Goal: Task Accomplishment & Management: Complete application form

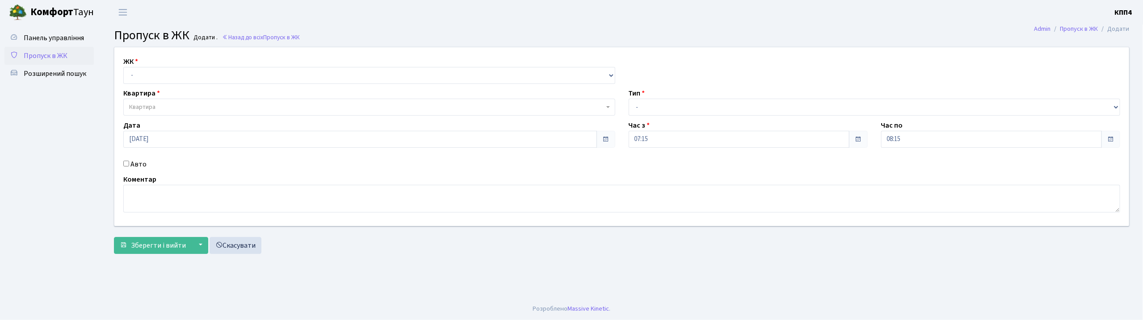
click at [127, 164] on input "Авто" at bounding box center [126, 164] width 6 height 6
checkbox input "true"
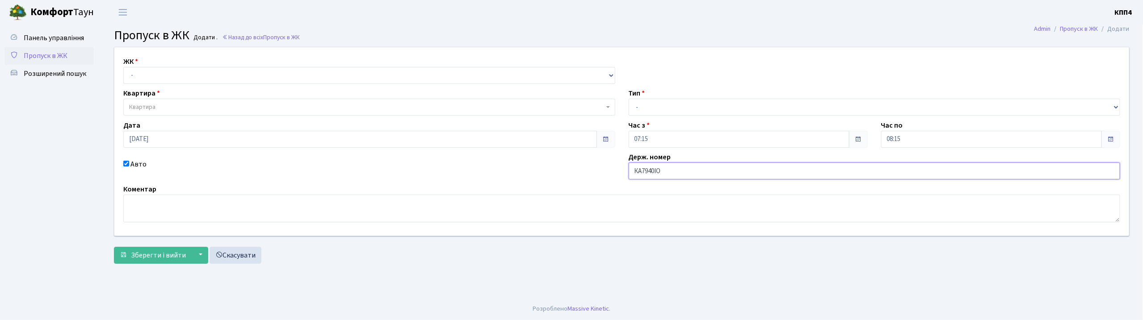
type input "КА7940ІО"
drag, startPoint x: 185, startPoint y: 77, endPoint x: 189, endPoint y: 83, distance: 6.8
click at [185, 77] on select "- КТ, вул. Регенераторна, 4 КТ2, просп. Соборності, 17 КТ3, вул. Березнева, 16 …" at bounding box center [369, 75] width 492 height 17
select select "271"
click at [123, 67] on select "- КТ, вул. Регенераторна, 4 КТ2, просп. Соборності, 17 КТ3, вул. Березнева, 16 …" at bounding box center [369, 75] width 492 height 17
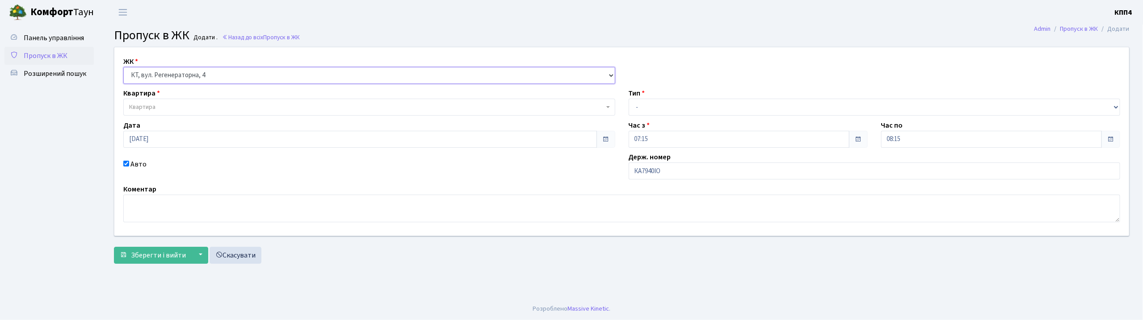
select select
click at [184, 105] on span "Квартира" at bounding box center [366, 107] width 475 height 9
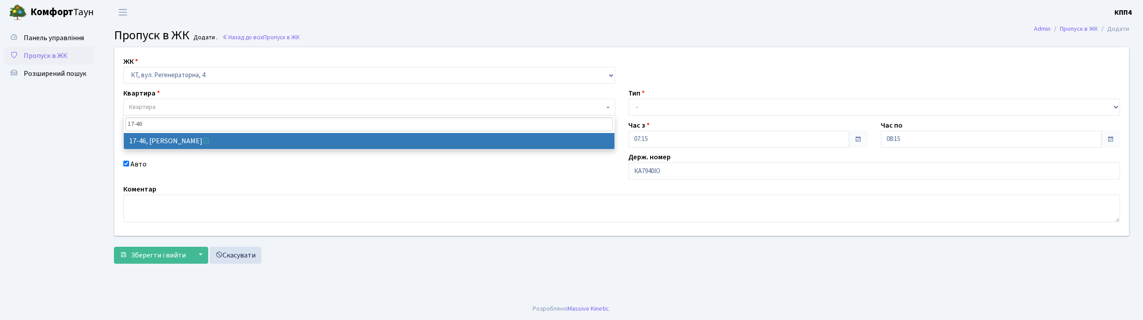
type input "17-46"
select select "9000"
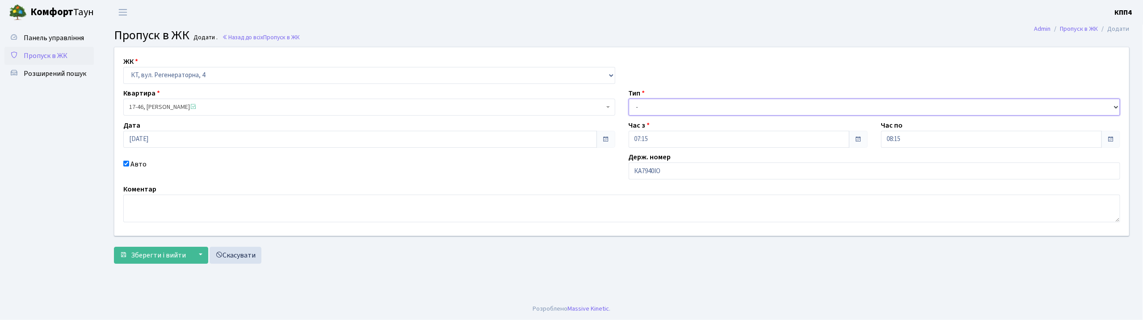
drag, startPoint x: 653, startPoint y: 107, endPoint x: 658, endPoint y: 115, distance: 9.3
click at [653, 107] on select "- Доставка Таксі Гості Сервіс" at bounding box center [875, 107] width 492 height 17
select select "3"
click at [629, 99] on select "- Доставка Таксі Гості Сервіс" at bounding box center [875, 107] width 492 height 17
click at [254, 206] on textarea at bounding box center [621, 209] width 997 height 28
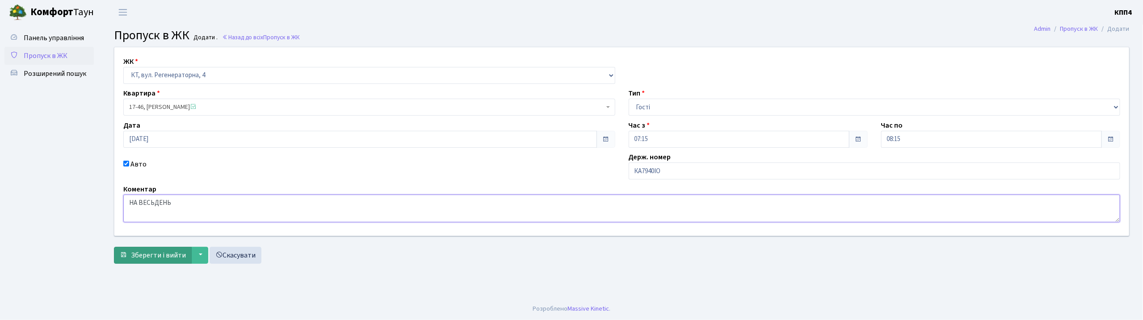
type textarea "НА ВЕСЬДЕНЬ"
click at [163, 253] on span "Зберегти і вийти" at bounding box center [158, 256] width 55 height 10
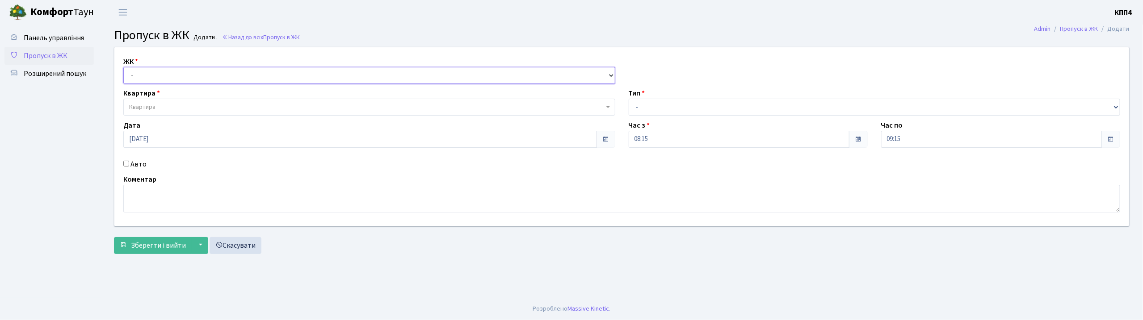
click at [211, 72] on select "- КТ, вул. Регенераторна, 4 КТ2, просп. [STREET_ADDRESS] [STREET_ADDRESS] [PERS…" at bounding box center [369, 75] width 492 height 17
select select "271"
click at [123, 67] on select "- КТ, вул. Регенераторна, 4 КТ2, просп. [STREET_ADDRESS] [STREET_ADDRESS] [PERS…" at bounding box center [369, 75] width 492 height 17
select select
click at [218, 105] on span "Квартира" at bounding box center [366, 107] width 475 height 9
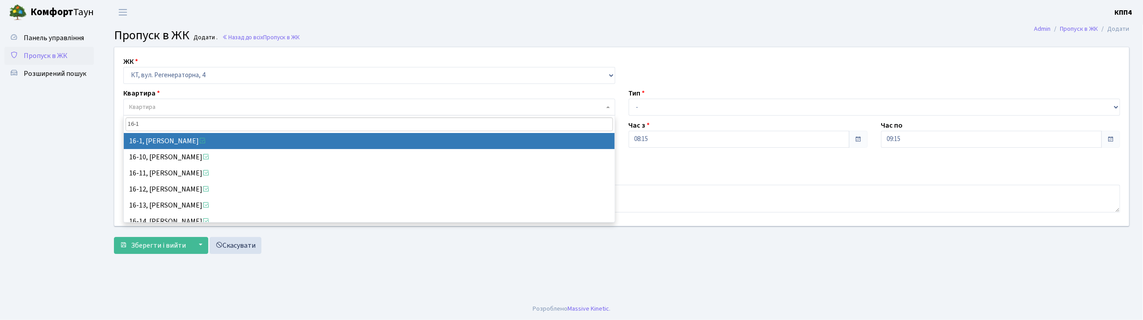
type input "16-1"
select select "8562"
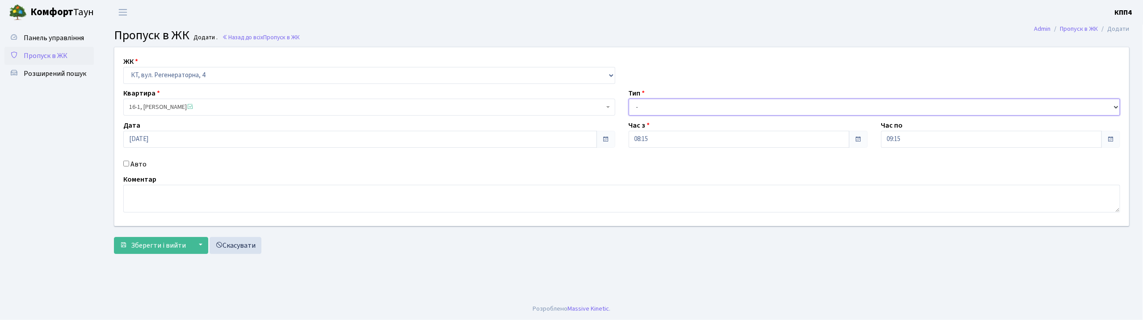
click at [705, 112] on select "- Доставка Таксі Гості Сервіс" at bounding box center [875, 107] width 492 height 17
select select "3"
click at [629, 99] on select "- Доставка Таксі Гості Сервіс" at bounding box center [875, 107] width 492 height 17
click at [347, 195] on textarea at bounding box center [621, 199] width 997 height 28
type textarea "ВСІХ"
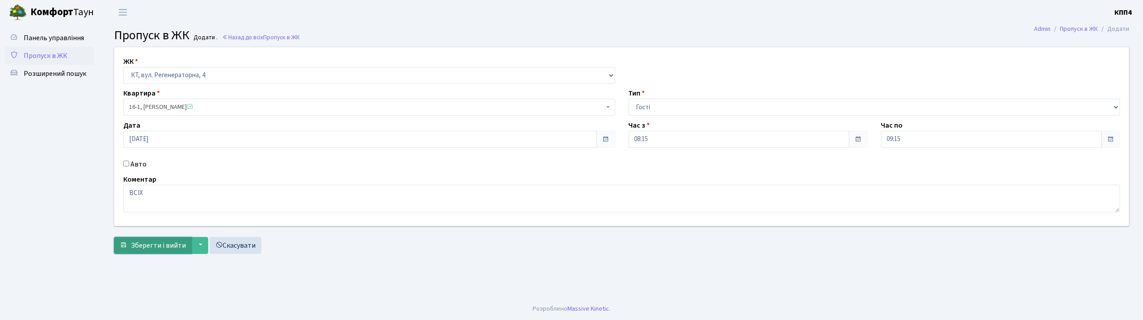
click at [138, 245] on span "Зберегти і вийти" at bounding box center [158, 246] width 55 height 10
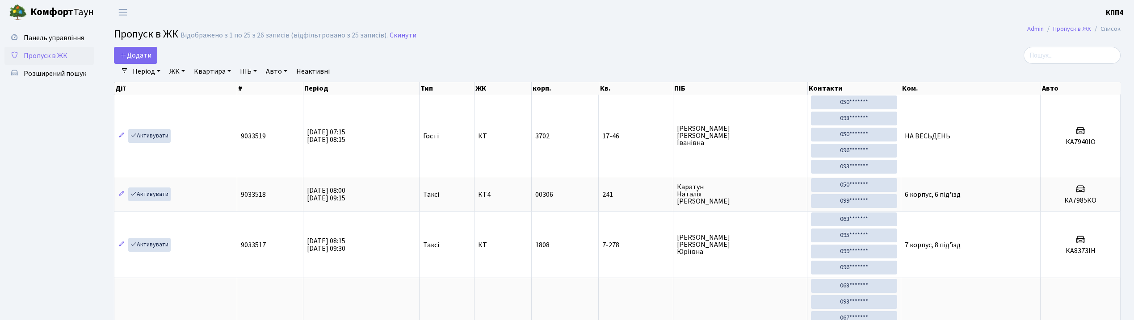
select select "25"
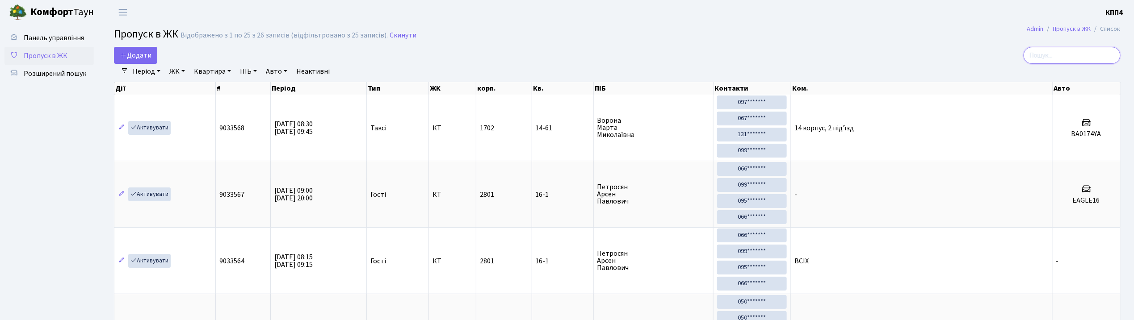
click at [1091, 56] on input "search" at bounding box center [1072, 55] width 97 height 17
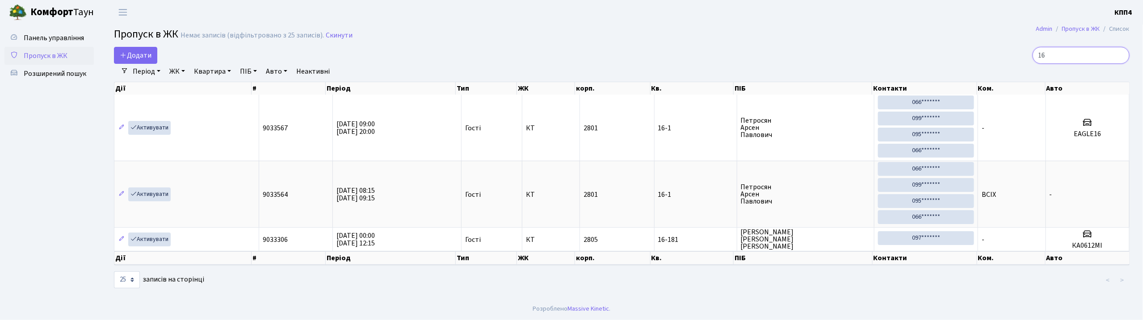
type input "1"
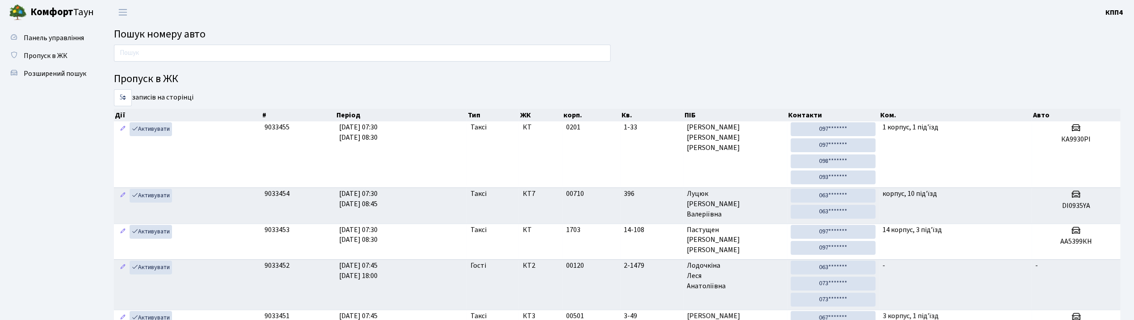
drag, startPoint x: 0, startPoint y: 0, endPoint x: 156, endPoint y: 54, distance: 164.7
click at [156, 54] on input "text" at bounding box center [362, 53] width 497 height 17
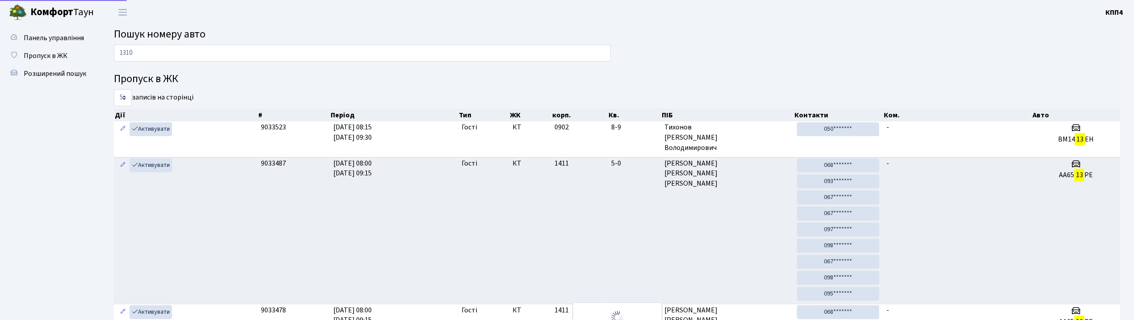
type input "1310"
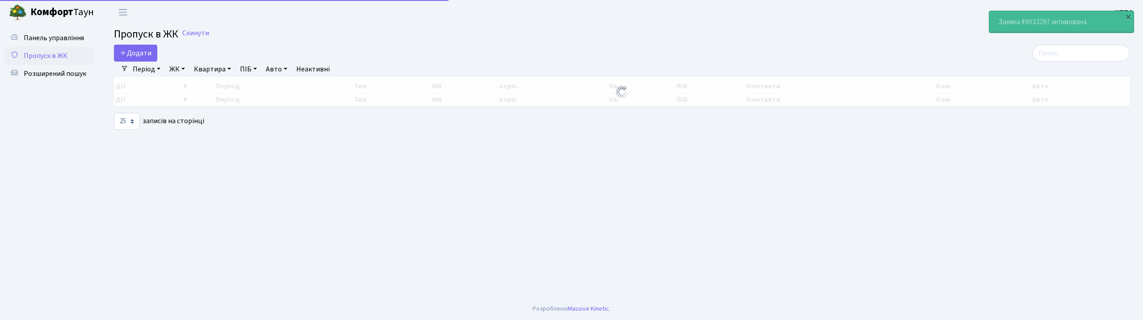
select select "25"
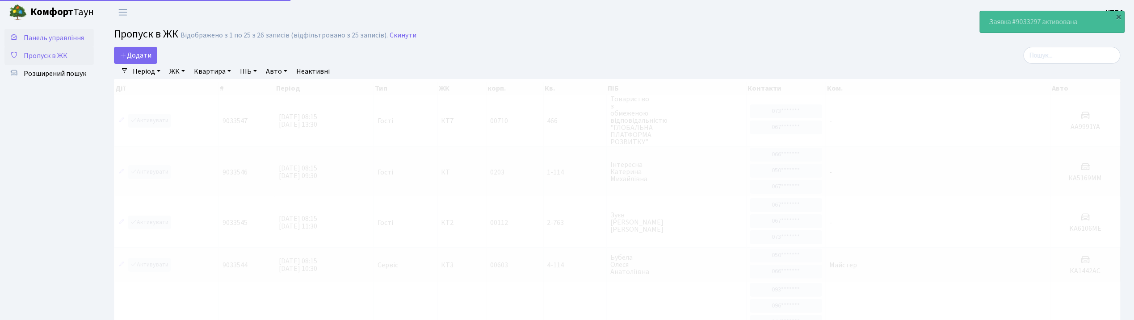
click at [51, 34] on span "Панель управління" at bounding box center [54, 38] width 60 height 10
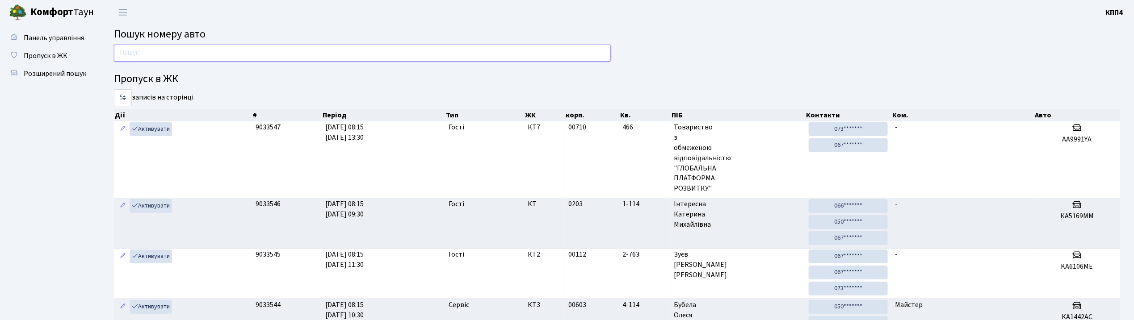
click at [180, 55] on input "text" at bounding box center [362, 53] width 497 height 17
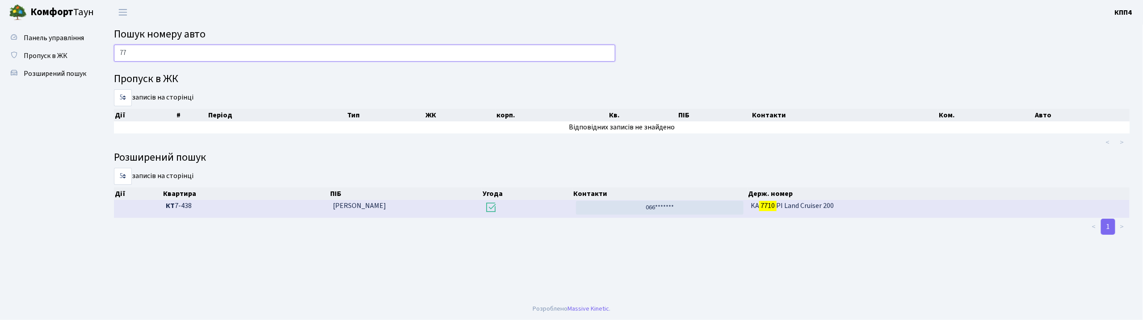
type input "7"
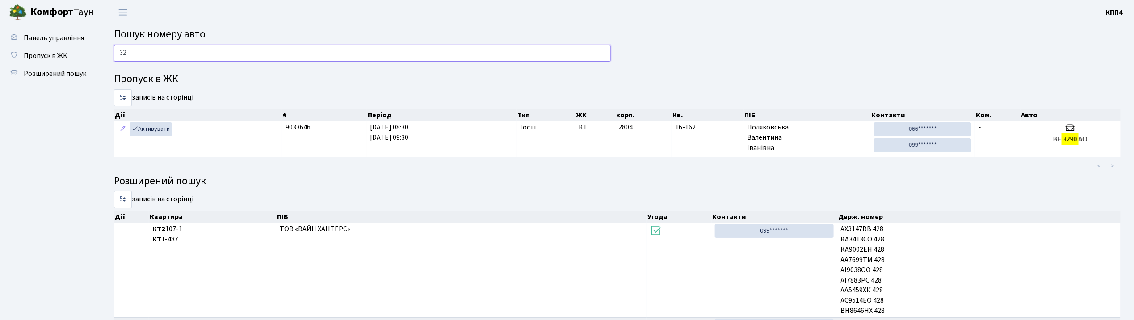
type input "3"
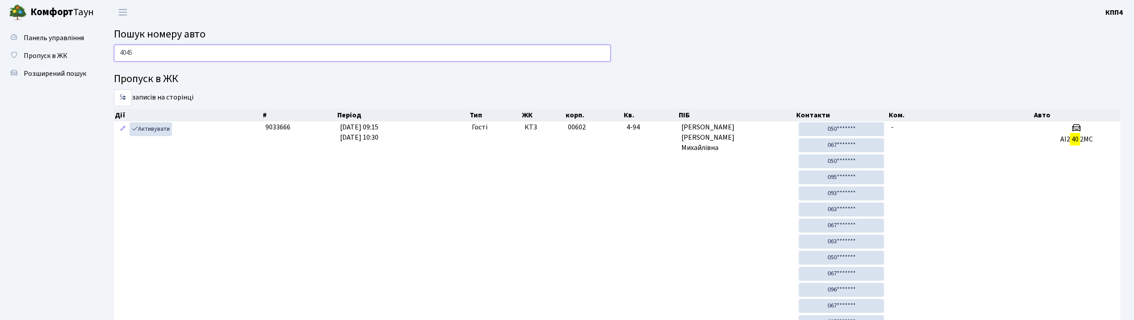
type input "4045"
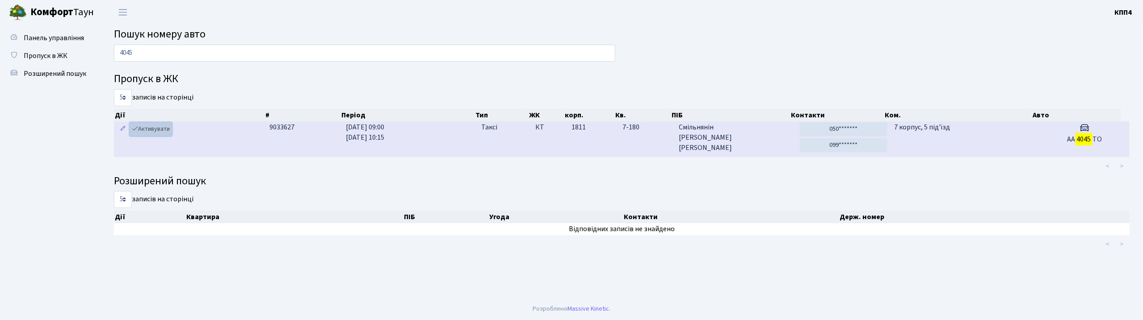
click at [151, 126] on link "Активувати" at bounding box center [151, 129] width 42 height 14
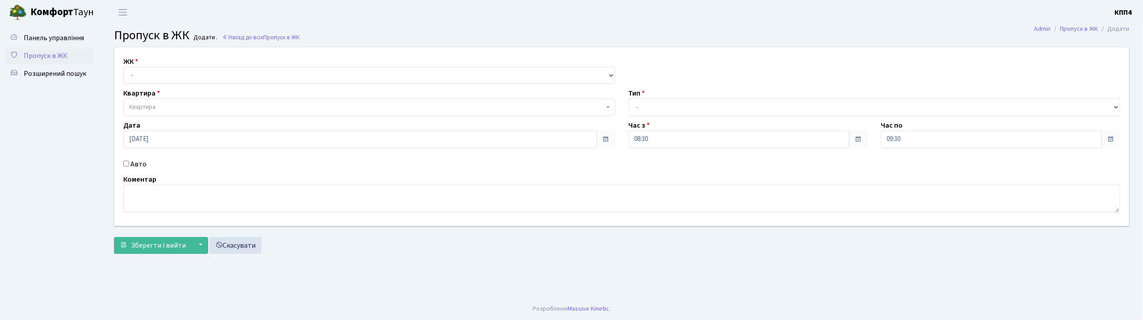
click at [127, 165] on input "Авто" at bounding box center [126, 164] width 6 height 6
checkbox input "true"
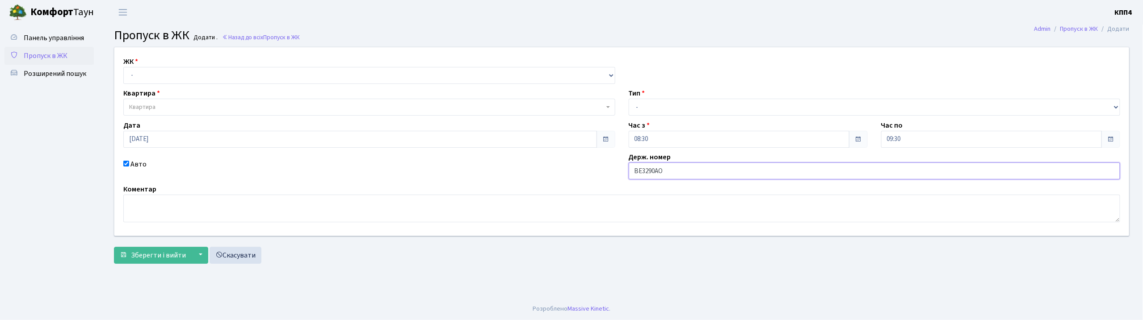
type input "ВЕ3290АО"
drag, startPoint x: 208, startPoint y: 72, endPoint x: 209, endPoint y: 81, distance: 8.5
click at [208, 72] on select "- КТ, вул. Регенераторна, 4 КТ2, просп. Соборності, 17 КТ3, вул. Березнева, 16 …" at bounding box center [369, 75] width 492 height 17
select select "271"
click at [123, 67] on select "- КТ, вул. Регенераторна, 4 КТ2, просп. Соборності, 17 КТ3, вул. Березнева, 16 …" at bounding box center [369, 75] width 492 height 17
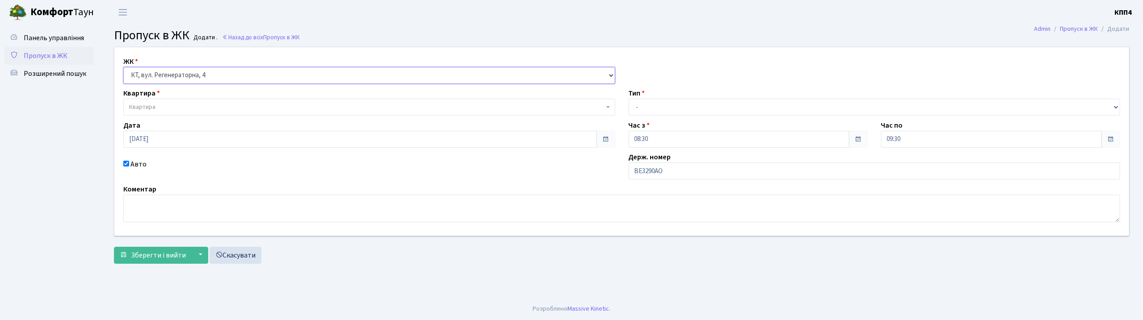
select select
click at [197, 104] on span "Квартира" at bounding box center [366, 107] width 475 height 9
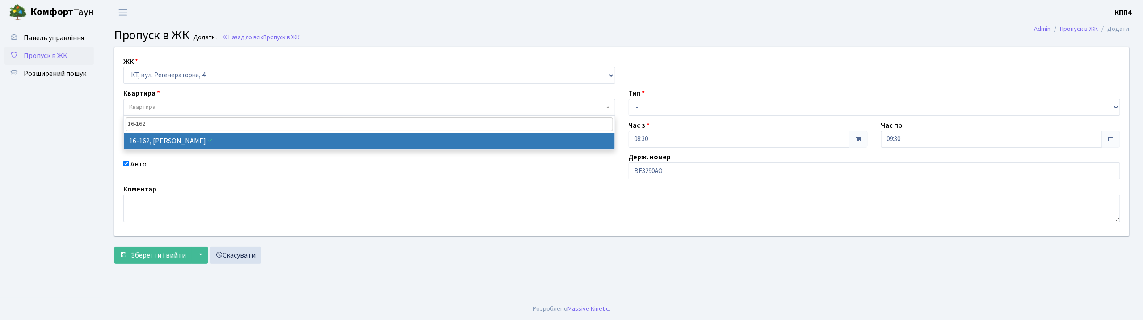
type input "16-162"
select select "8723"
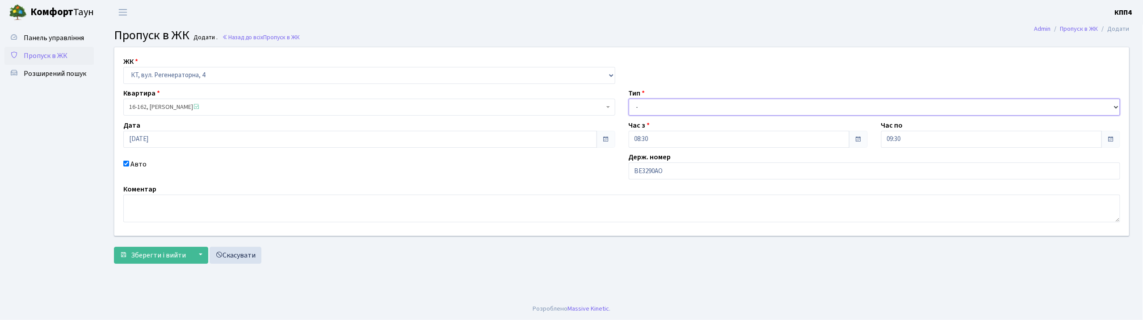
drag, startPoint x: 657, startPoint y: 111, endPoint x: 660, endPoint y: 115, distance: 5.5
click at [657, 111] on select "- Доставка Таксі Гості Сервіс" at bounding box center [875, 107] width 492 height 17
select select "3"
click at [629, 99] on select "- Доставка Таксі Гості Сервіс" at bounding box center [875, 107] width 492 height 17
click at [176, 252] on span "Зберегти і вийти" at bounding box center [158, 256] width 55 height 10
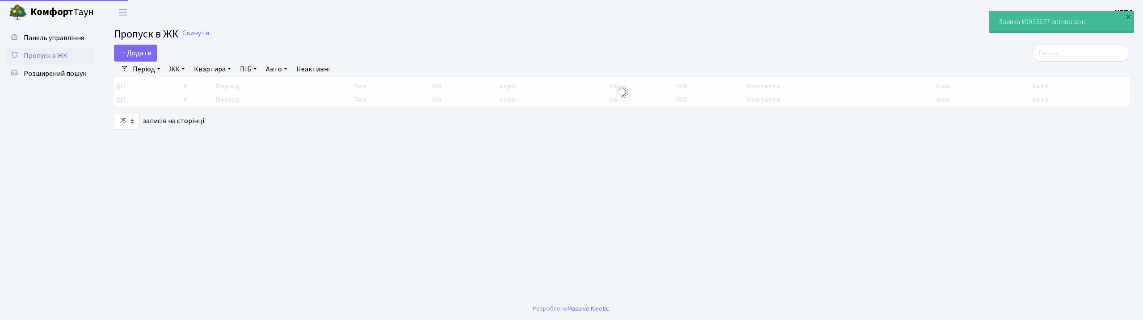
select select "25"
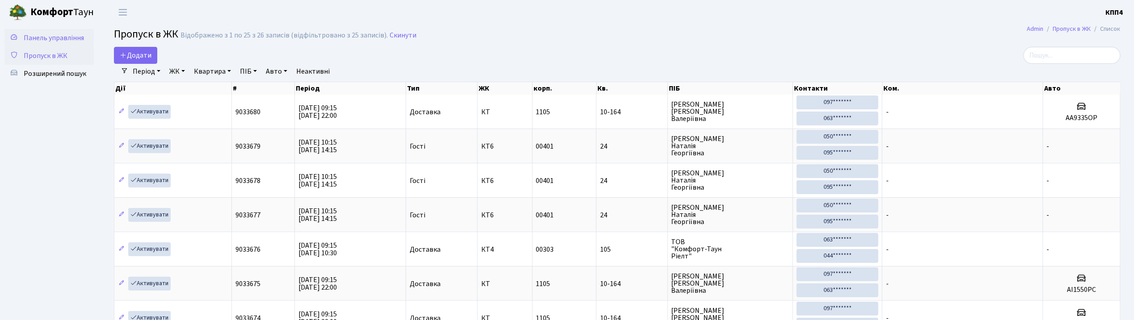
click at [68, 38] on span "Панель управління" at bounding box center [54, 38] width 60 height 10
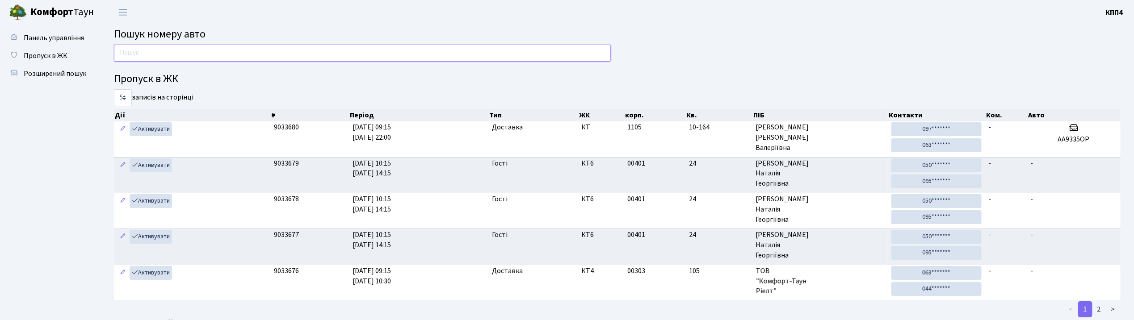
click at [274, 48] on input "text" at bounding box center [362, 53] width 497 height 17
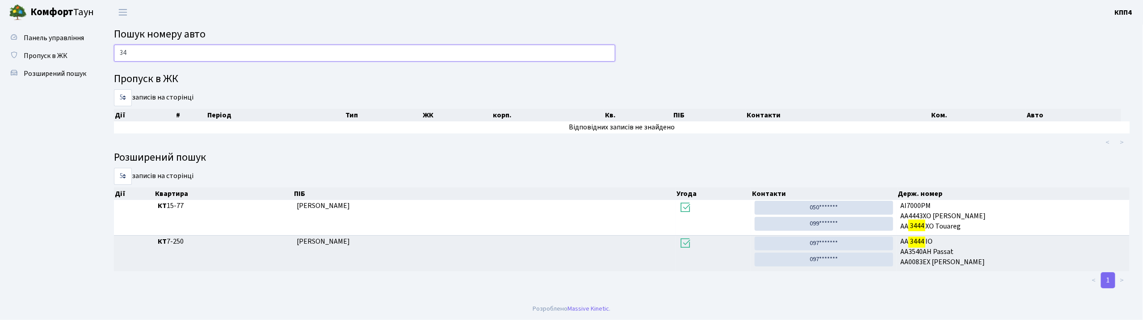
type input "3"
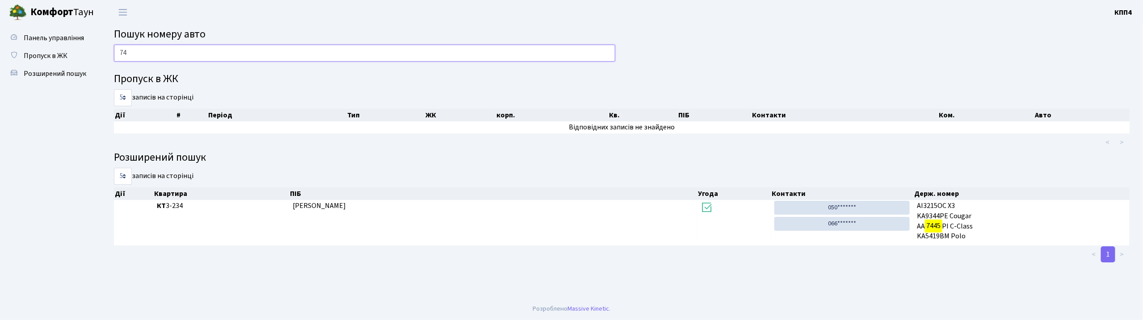
type input "7"
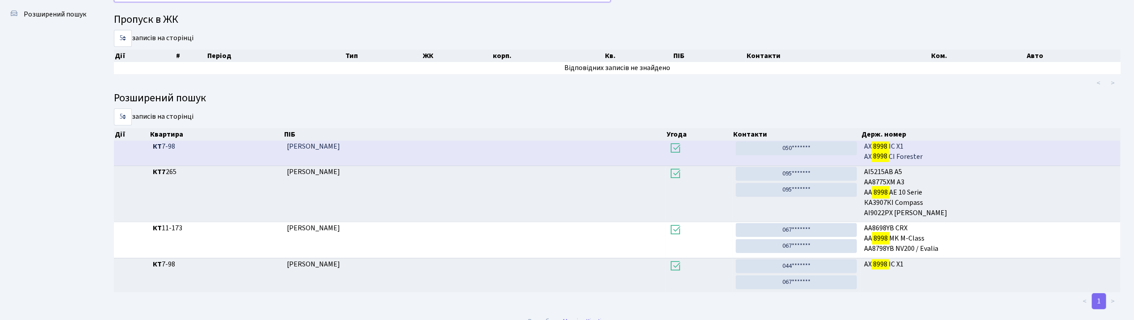
scroll to position [48, 0]
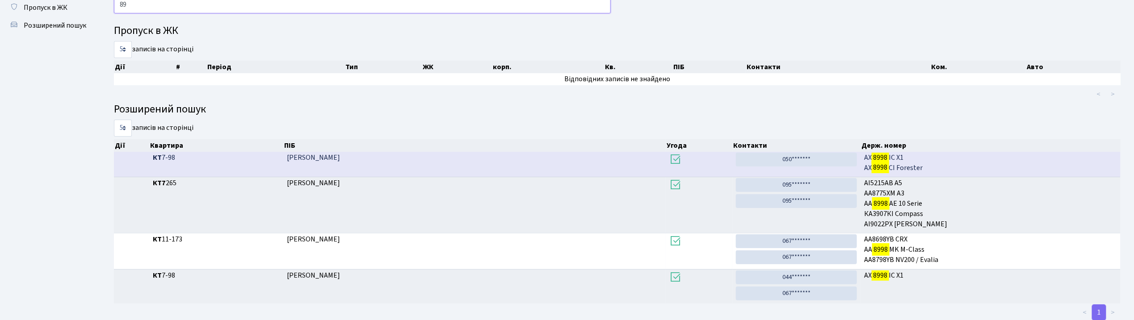
type input "8"
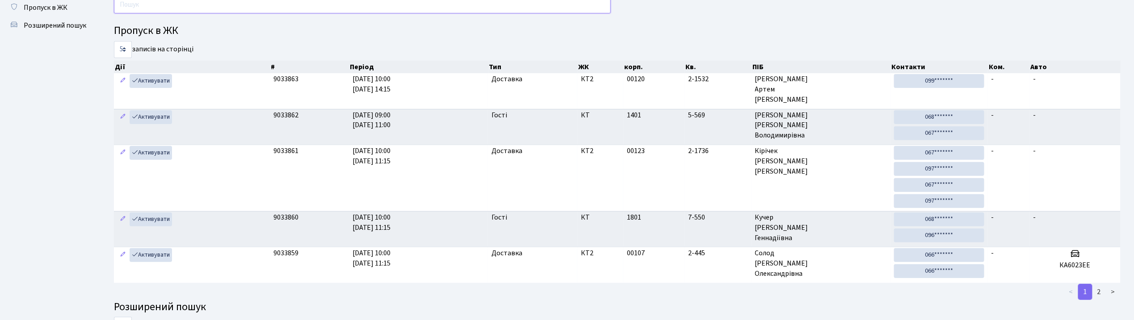
scroll to position [0, 0]
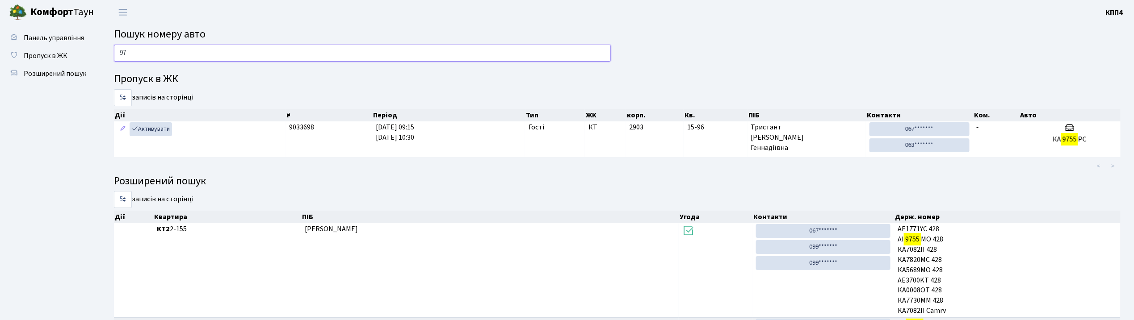
type input "9"
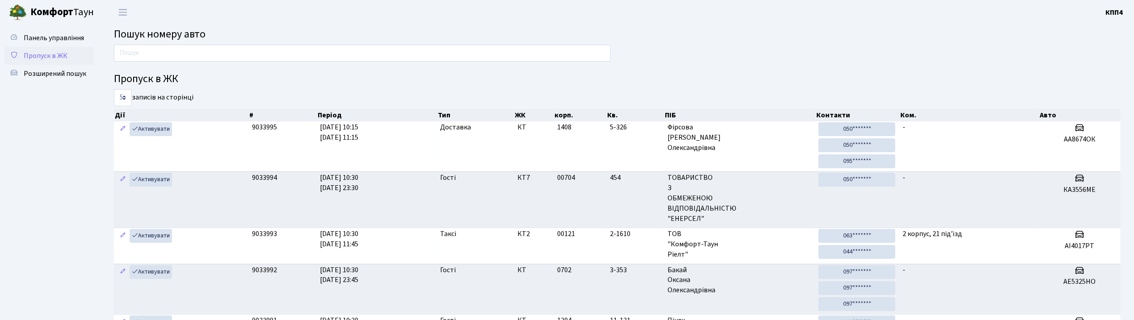
click at [51, 52] on span "Пропуск в ЖК" at bounding box center [46, 56] width 44 height 10
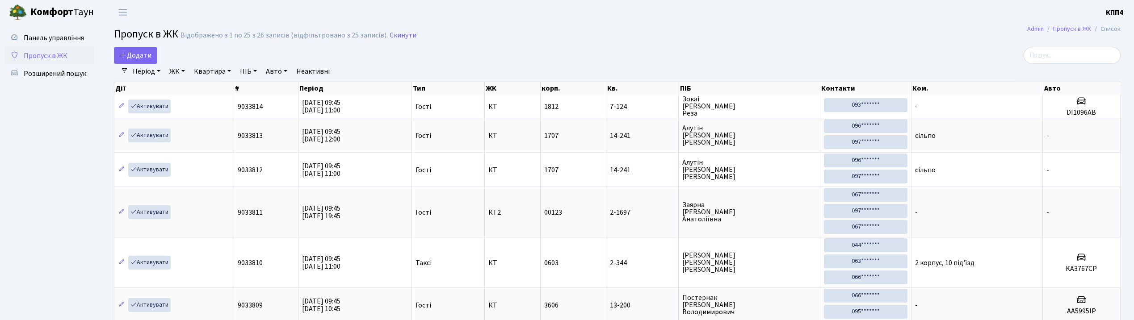
select select "25"
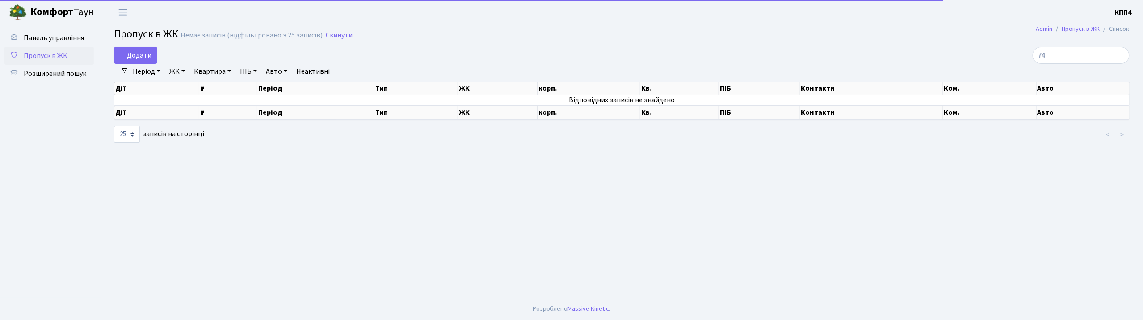
type input "7"
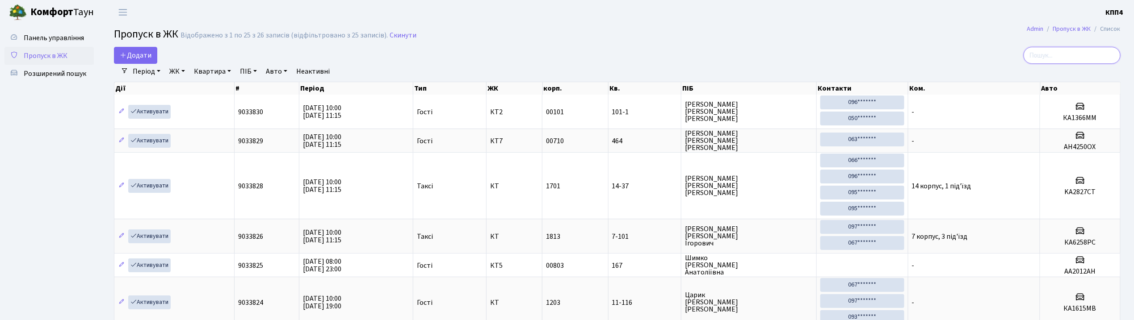
click at [1075, 53] on input "search" at bounding box center [1072, 55] width 97 height 17
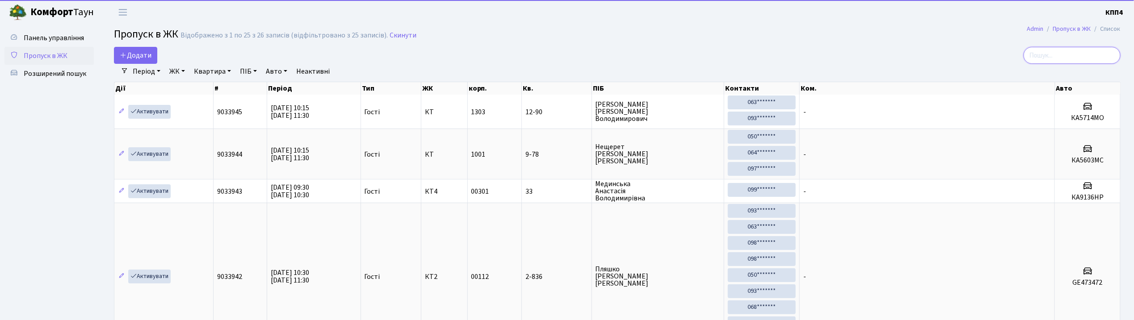
click at [1057, 58] on input "search" at bounding box center [1072, 55] width 97 height 17
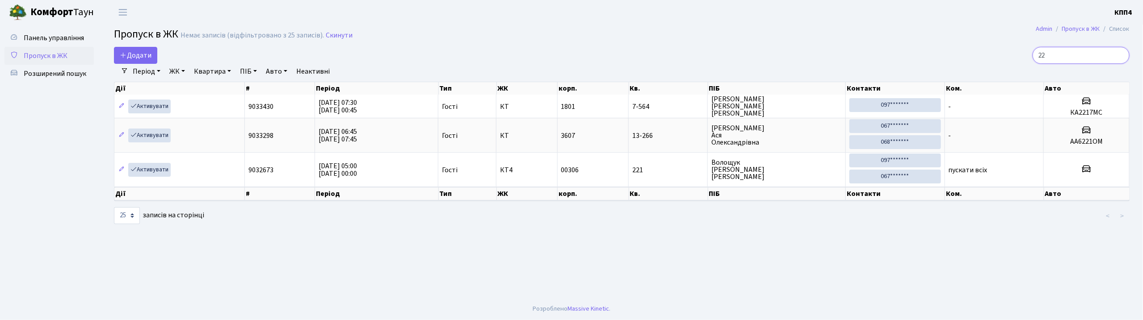
type input "2"
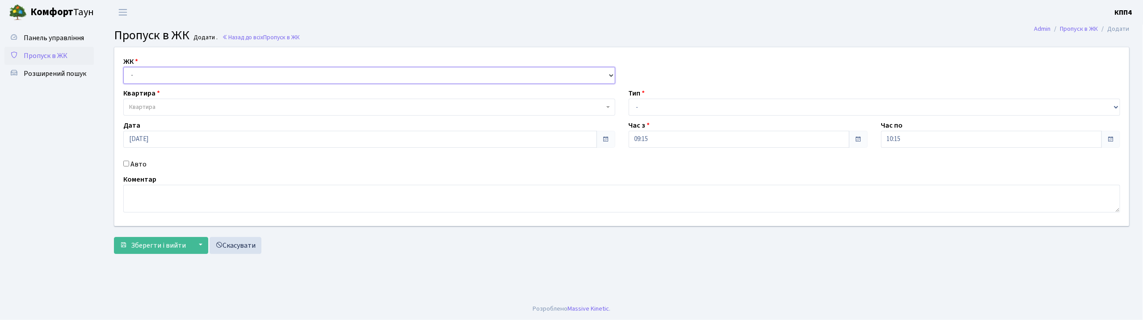
click at [187, 77] on select "- КТ, вул. Регенераторна, 4 КТ2, просп. [STREET_ADDRESS] [STREET_ADDRESS] [PERS…" at bounding box center [369, 75] width 492 height 17
select select "271"
click at [123, 67] on select "- КТ, вул. Регенераторна, 4 КТ2, просп. [STREET_ADDRESS] [STREET_ADDRESS] [PERS…" at bounding box center [369, 75] width 492 height 17
select select
click at [181, 110] on span "Квартира" at bounding box center [366, 107] width 475 height 9
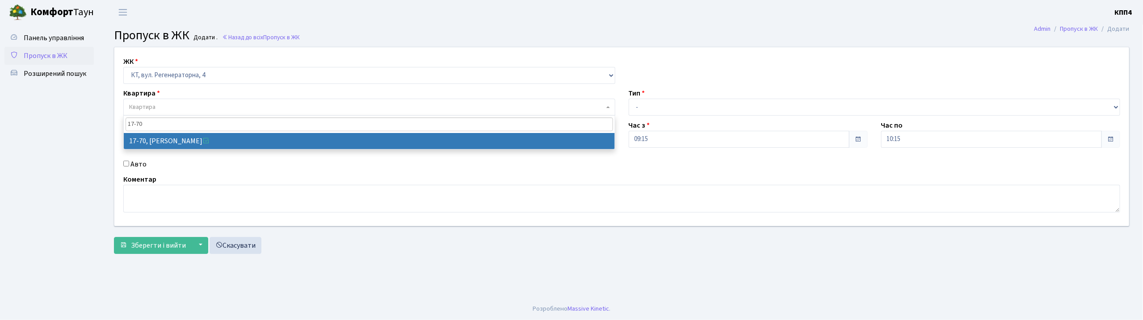
type input "17-70"
select select "9024"
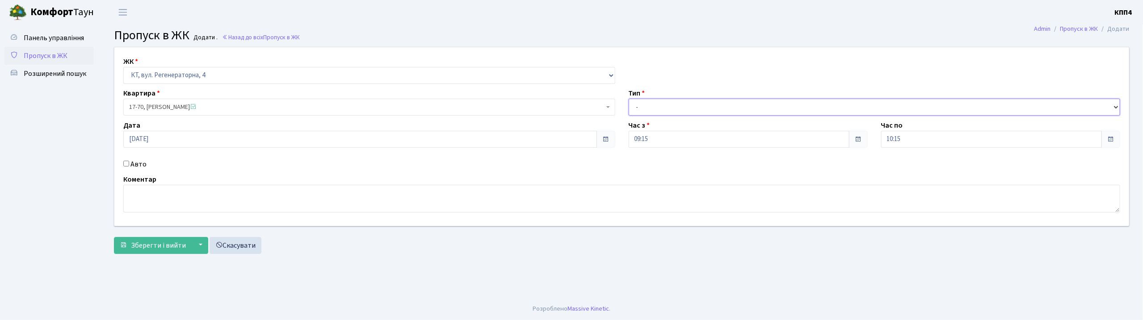
drag, startPoint x: 684, startPoint y: 107, endPoint x: 684, endPoint y: 114, distance: 7.2
click at [684, 107] on select "- Доставка Таксі Гості Сервіс" at bounding box center [875, 107] width 492 height 17
select select "1"
click at [629, 99] on select "- Доставка Таксі Гості Сервіс" at bounding box center [875, 107] width 492 height 17
click at [147, 250] on span "Зберегти і вийти" at bounding box center [158, 246] width 55 height 10
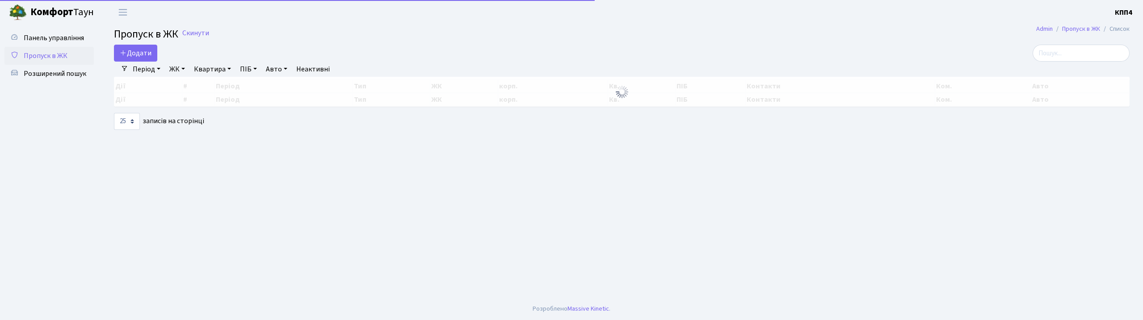
select select "25"
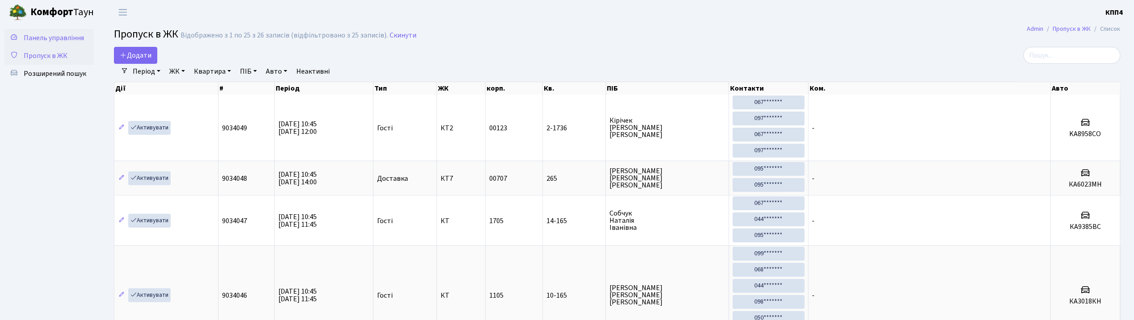
click at [76, 43] on link "Панель управління" at bounding box center [48, 38] width 89 height 18
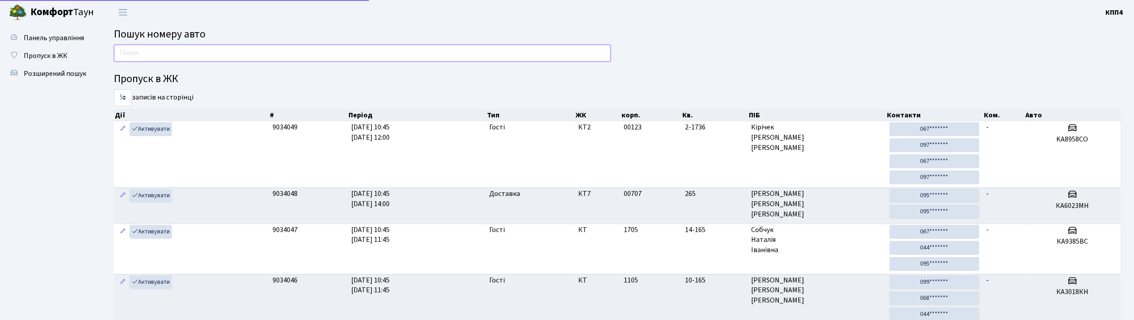
drag, startPoint x: 0, startPoint y: 0, endPoint x: 198, endPoint y: 61, distance: 206.8
click at [198, 61] on input "text" at bounding box center [362, 53] width 497 height 17
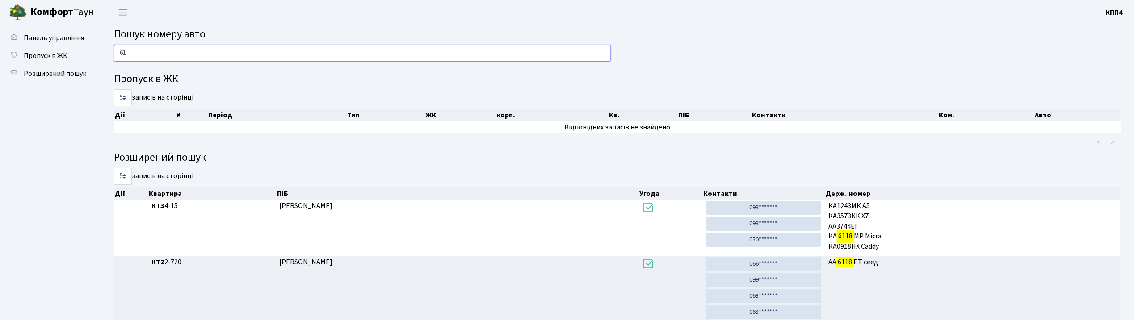
type input "6"
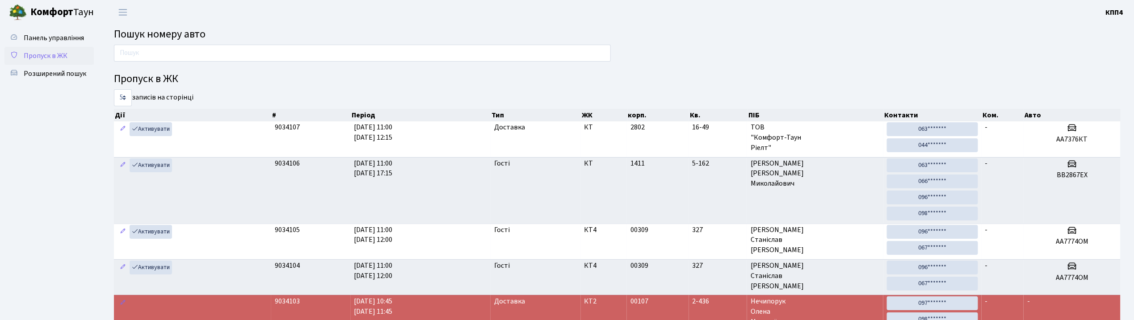
click at [65, 55] on span "Пропуск в ЖК" at bounding box center [46, 56] width 44 height 10
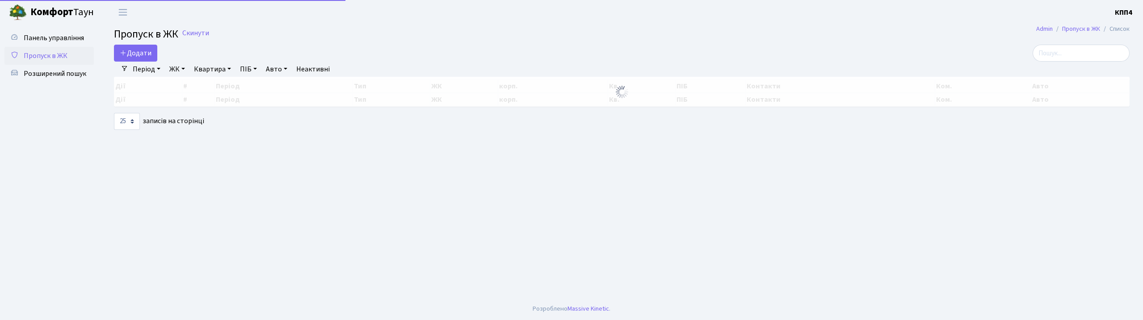
select select "25"
click at [130, 57] on span "Додати" at bounding box center [136, 53] width 32 height 10
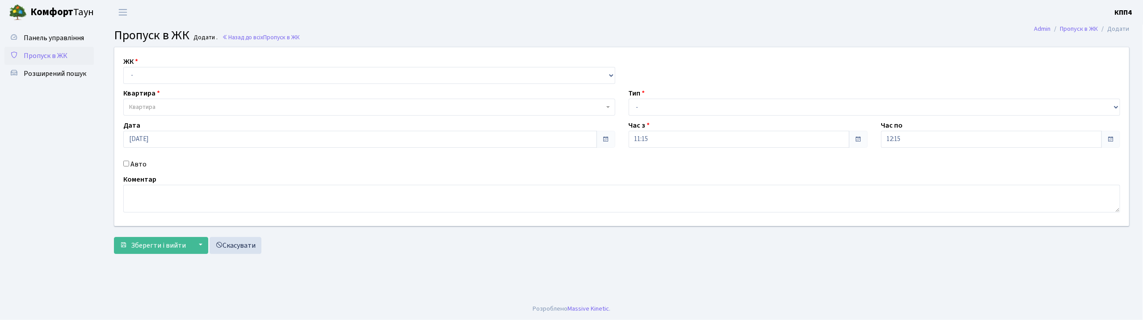
click at [129, 162] on div "Авто" at bounding box center [369, 164] width 505 height 11
click at [147, 72] on select "- КТ, вул. Регенераторна, 4 КТ2, просп. [STREET_ADDRESS] [STREET_ADDRESS] [PERS…" at bounding box center [369, 75] width 492 height 17
select select "304"
click at [123, 67] on select "- КТ, вул. Регенераторна, 4 КТ2, просп. [STREET_ADDRESS] [STREET_ADDRESS] [PERS…" at bounding box center [369, 75] width 492 height 17
select select
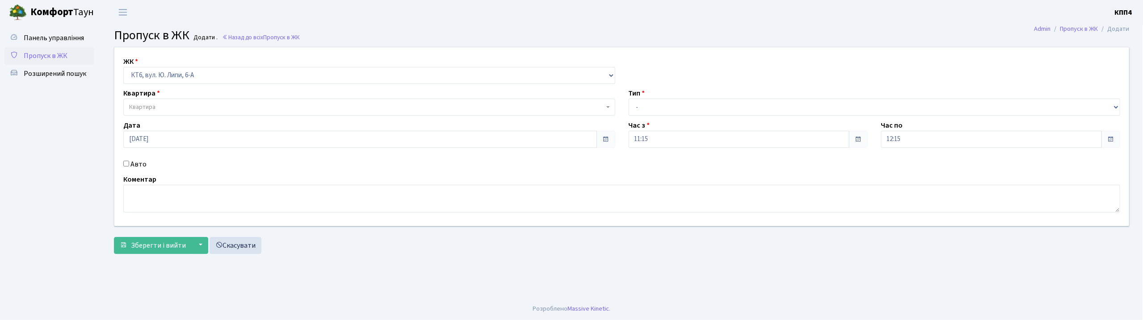
click at [156, 111] on span "Квартира" at bounding box center [366, 107] width 475 height 9
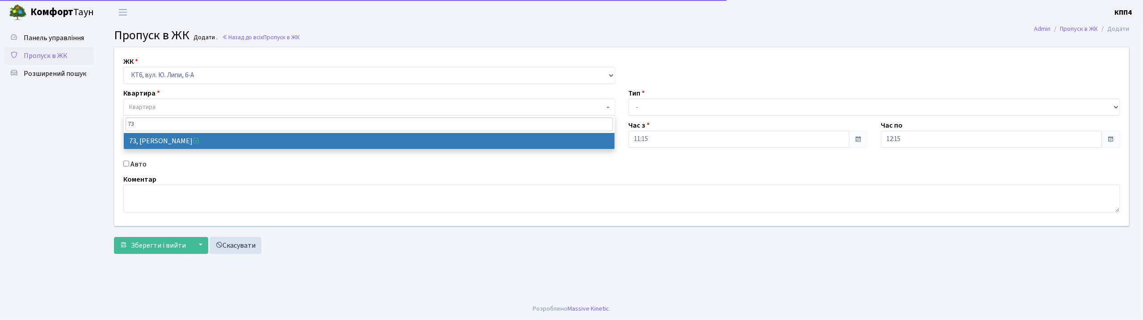
type input "73"
select select "17165"
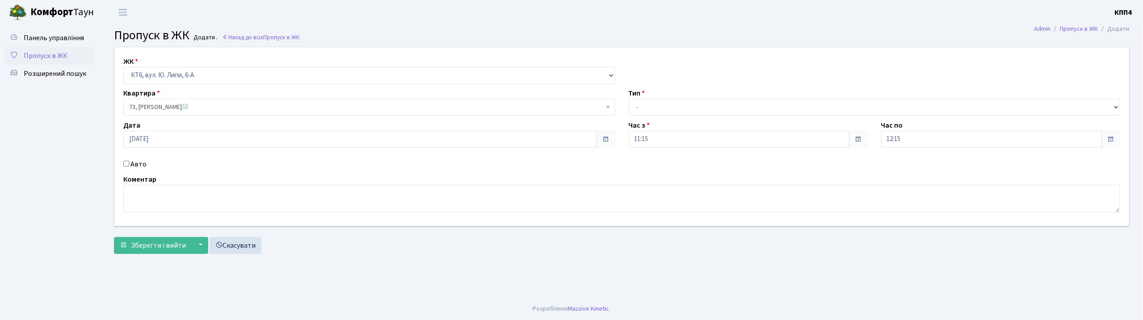
click at [129, 165] on input "Авто" at bounding box center [126, 164] width 6 height 6
checkbox input "true"
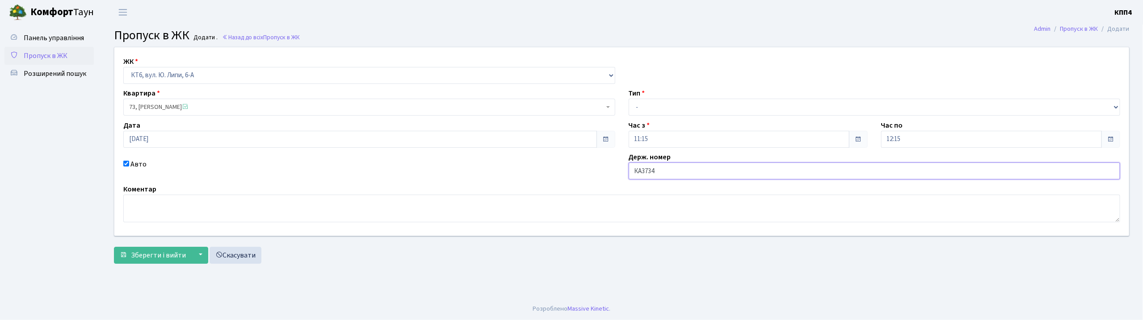
type input "КА3734МІ"
click at [656, 103] on select "- Доставка Таксі Гості Сервіс" at bounding box center [875, 107] width 492 height 17
select select "2"
click at [629, 99] on select "- Доставка Таксі Гості Сервіс" at bounding box center [875, 107] width 492 height 17
click at [162, 253] on span "Зберегти і вийти" at bounding box center [158, 256] width 55 height 10
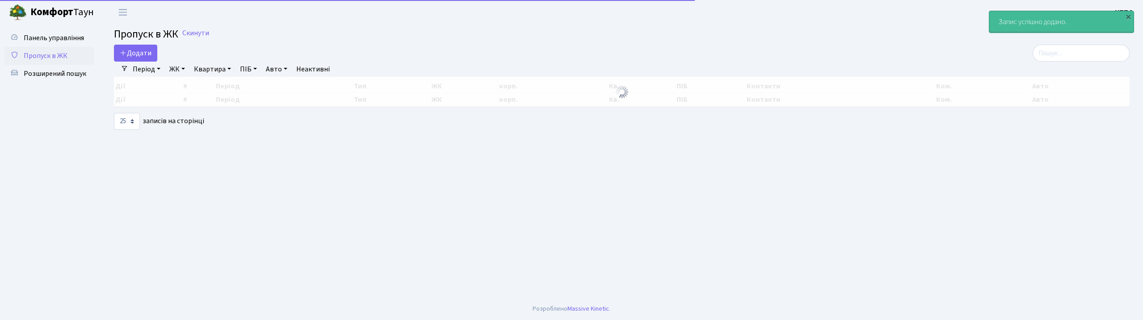
select select "25"
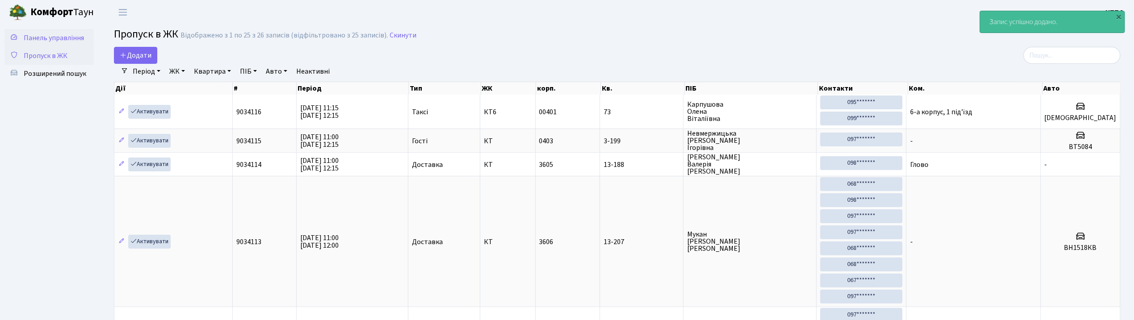
click at [53, 39] on span "Панель управління" at bounding box center [54, 38] width 60 height 10
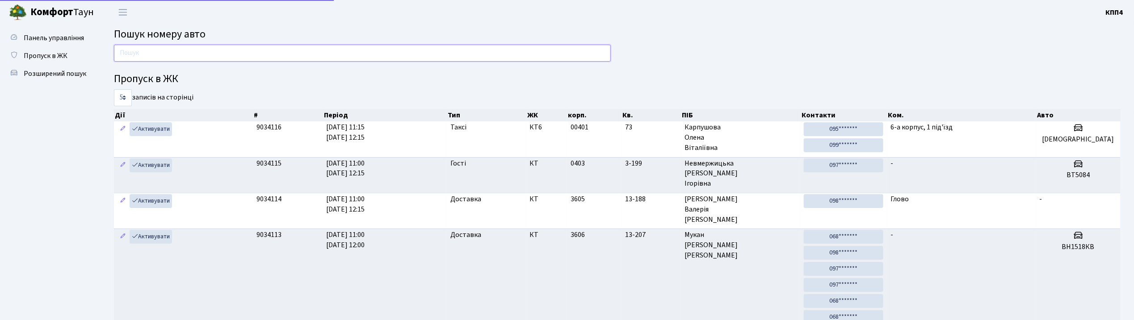
drag, startPoint x: 0, startPoint y: 0, endPoint x: 168, endPoint y: 52, distance: 175.9
click at [168, 52] on input "text" at bounding box center [362, 53] width 497 height 17
click at [47, 56] on span "Пропуск в ЖК" at bounding box center [46, 56] width 44 height 10
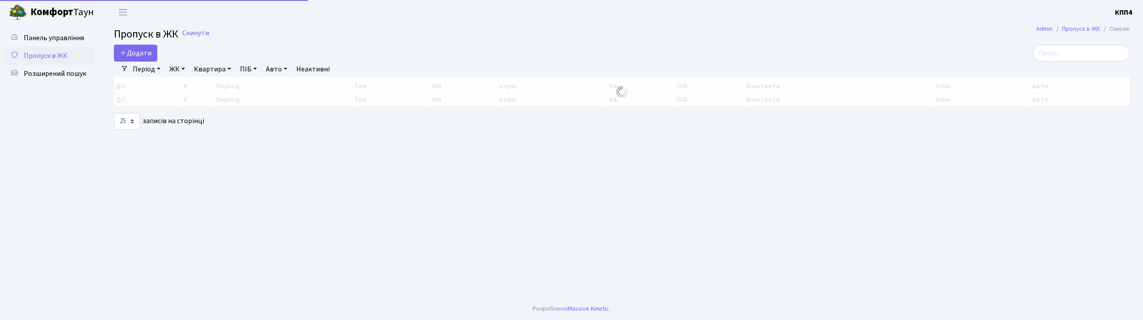
select select "25"
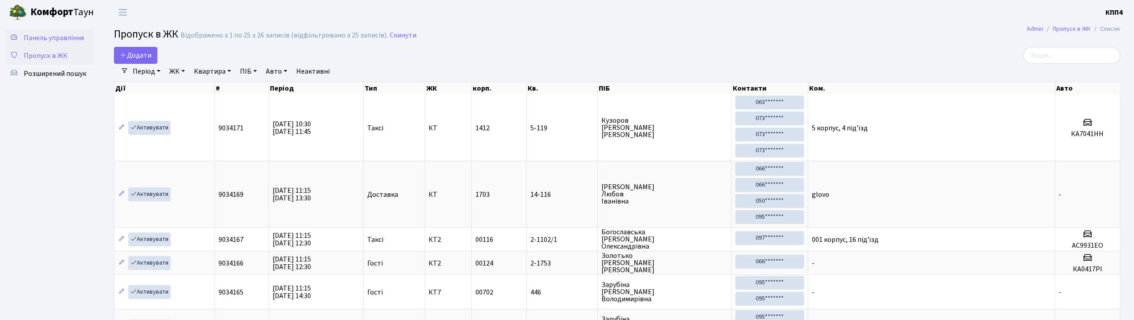
click at [63, 40] on span "Панель управління" at bounding box center [54, 38] width 60 height 10
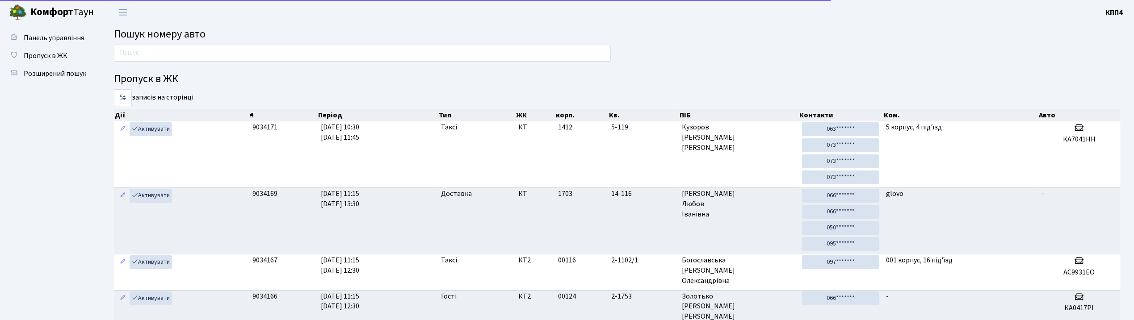
click at [141, 43] on main "Пошук номеру авто Пропуск в ЖК 5 10 25 50 записів на сторінці Дії # Період Тип …" at bounding box center [618, 242] width 1034 height 434
click at [149, 51] on input "text" at bounding box center [362, 53] width 497 height 17
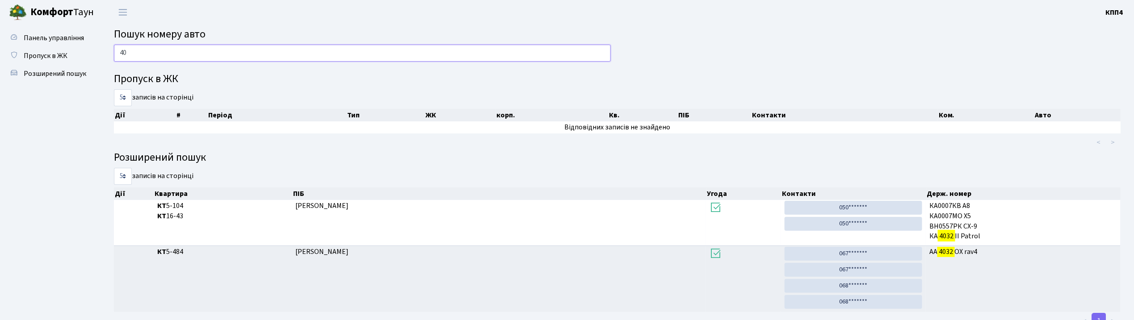
type input "4"
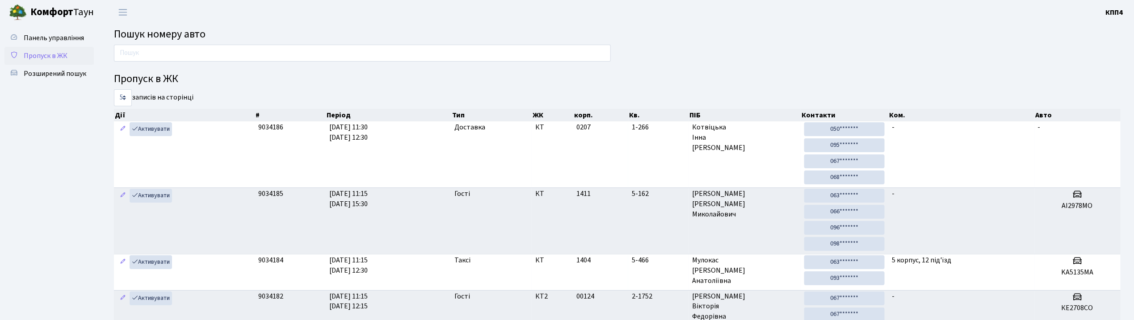
click at [46, 57] on span "Пропуск в ЖК" at bounding box center [46, 56] width 44 height 10
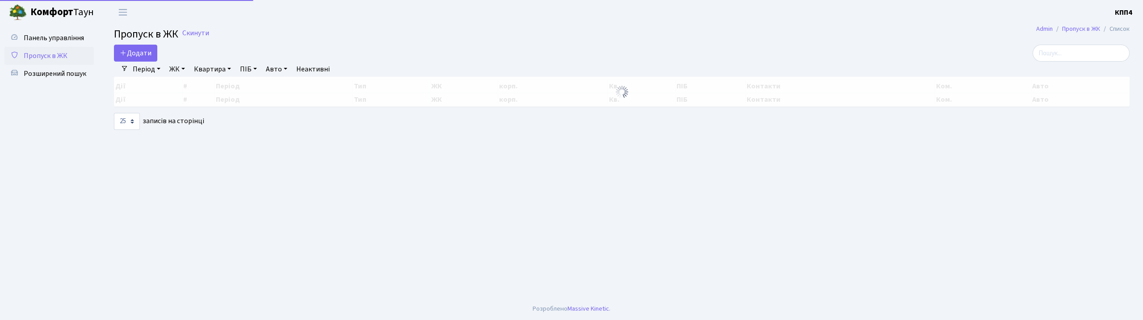
select select "25"
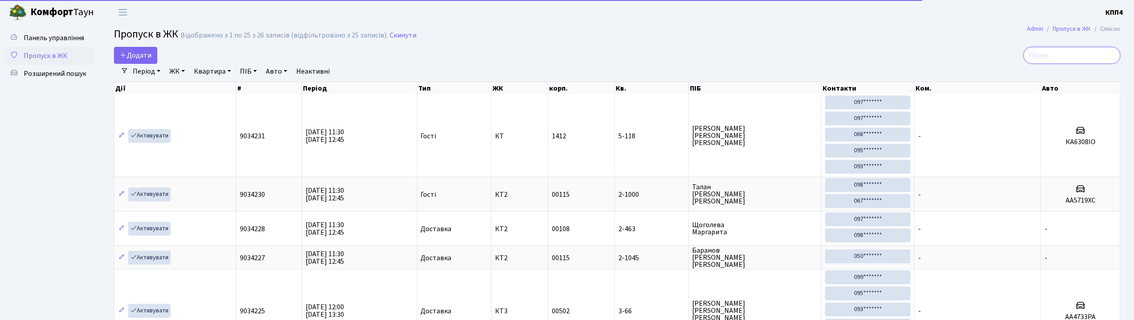
click at [1078, 61] on input "search" at bounding box center [1072, 55] width 97 height 17
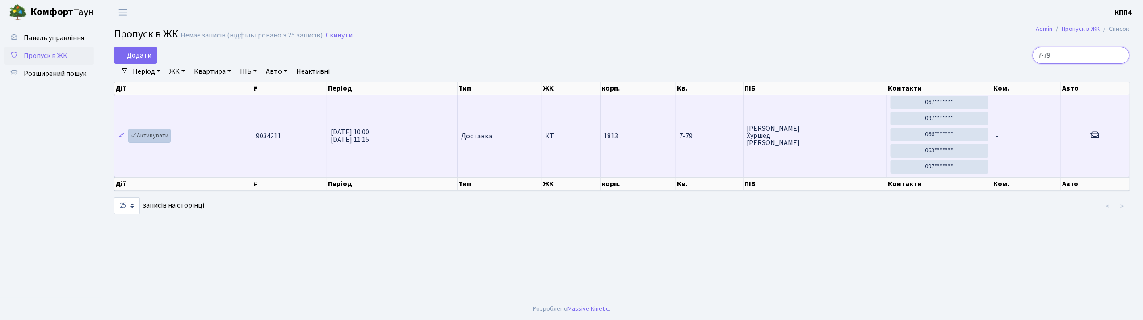
type input "7-79"
click at [144, 133] on link "Активувати" at bounding box center [149, 136] width 42 height 14
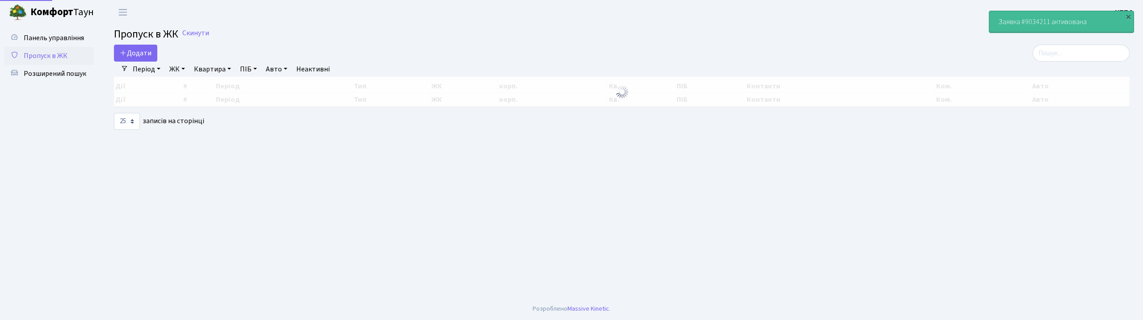
select select "25"
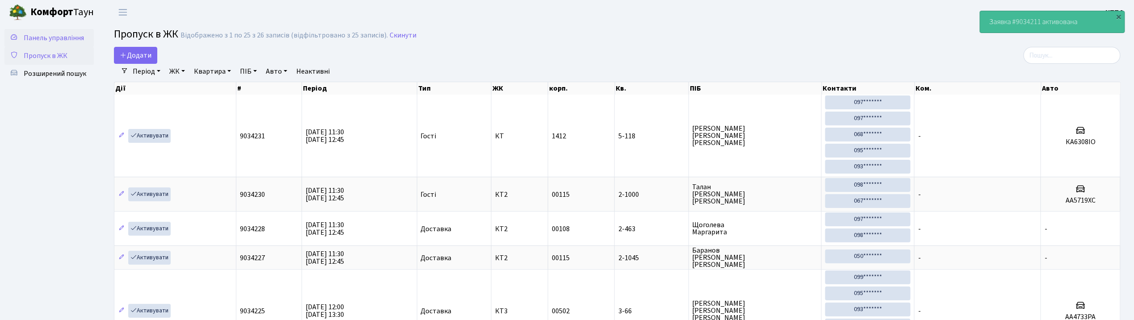
click at [38, 43] on link "Панель управління" at bounding box center [48, 38] width 89 height 18
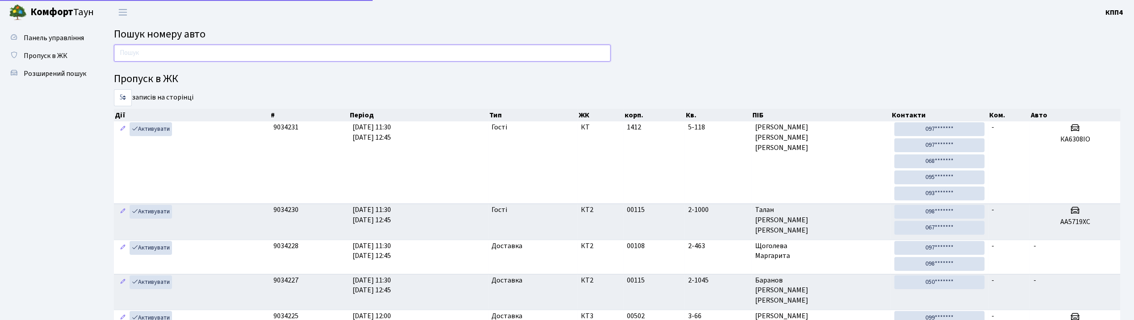
drag, startPoint x: 0, startPoint y: 0, endPoint x: 154, endPoint y: 56, distance: 164.2
click at [154, 56] on input "text" at bounding box center [362, 53] width 497 height 17
click at [55, 52] on span "Пропуск в ЖК" at bounding box center [46, 56] width 44 height 10
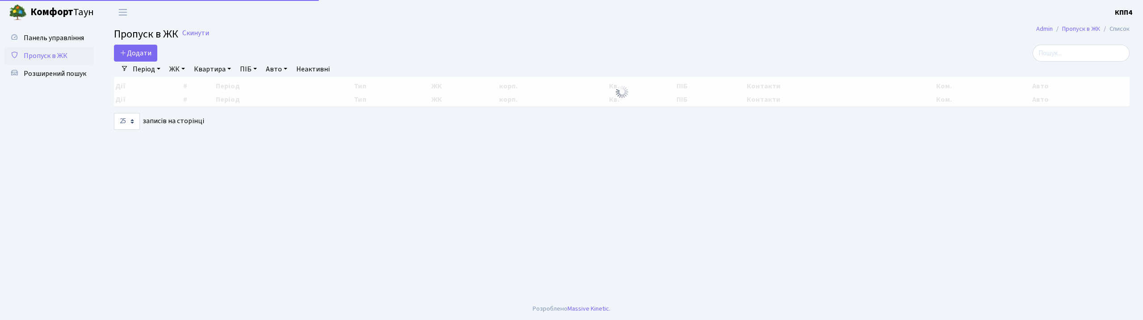
select select "25"
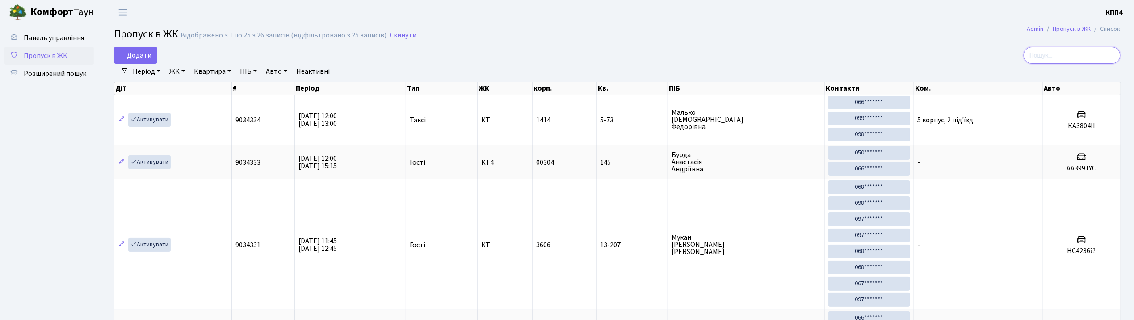
click at [1061, 54] on input "search" at bounding box center [1072, 55] width 97 height 17
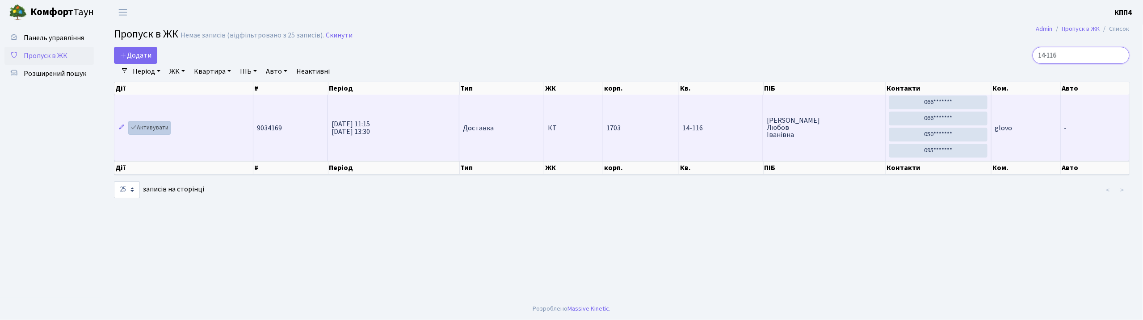
type input "14-116"
click at [154, 127] on link "Активувати" at bounding box center [149, 128] width 42 height 14
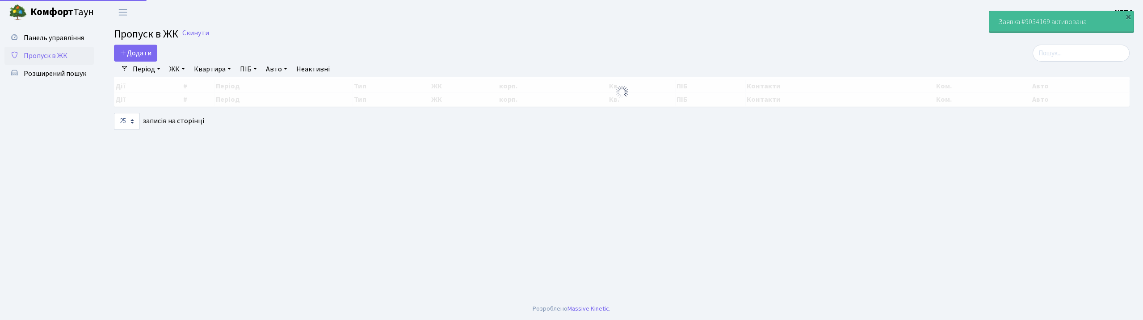
select select "25"
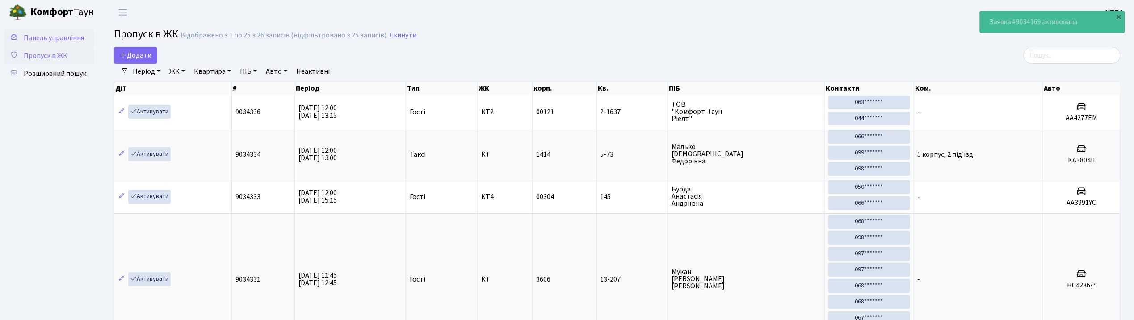
click at [52, 40] on span "Панель управління" at bounding box center [54, 38] width 60 height 10
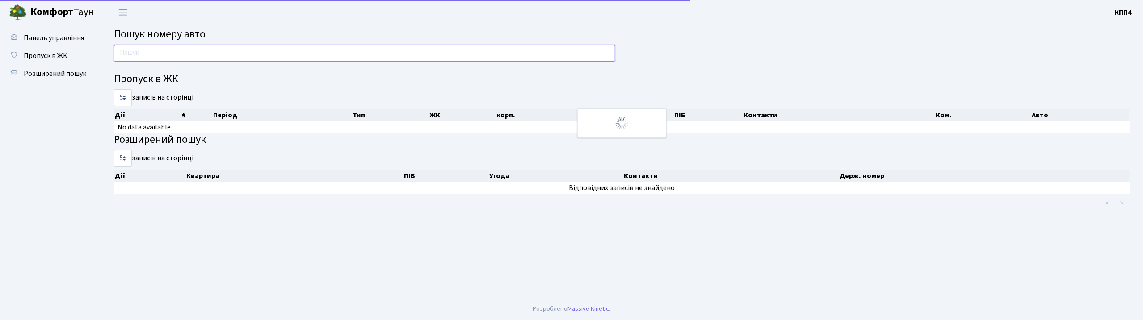
drag, startPoint x: 0, startPoint y: 0, endPoint x: 140, endPoint y: 53, distance: 149.9
click at [140, 53] on input "text" at bounding box center [364, 53] width 501 height 17
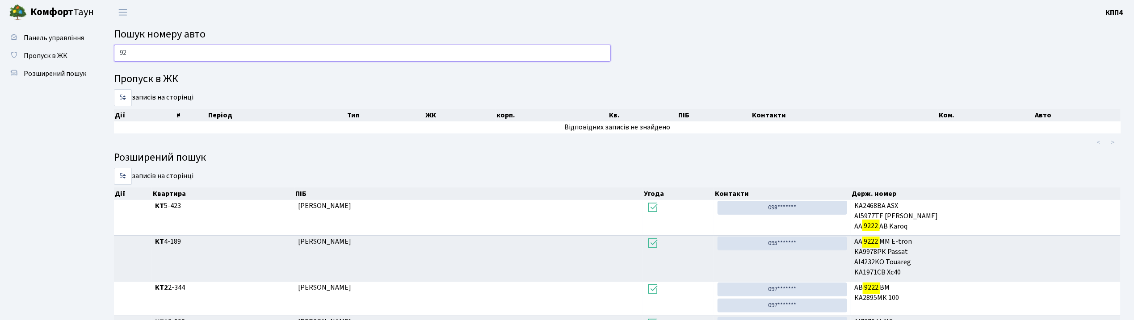
type input "9"
